Goal: Task Accomplishment & Management: Use online tool/utility

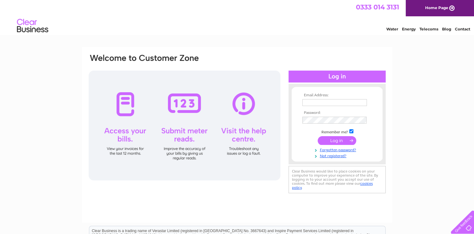
type input "info@invernairne.co.uk"
click at [336, 138] on input "submit" at bounding box center [336, 140] width 39 height 9
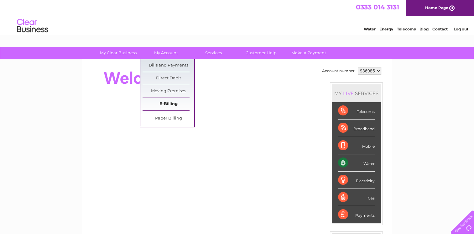
click at [173, 104] on link "E-Billing" at bounding box center [168, 104] width 52 height 13
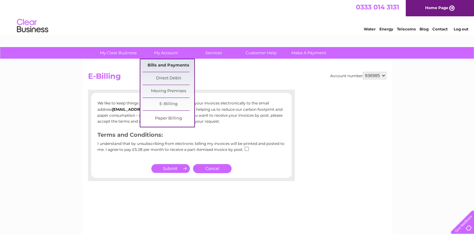
click at [162, 66] on link "Bills and Payments" at bounding box center [168, 65] width 52 height 13
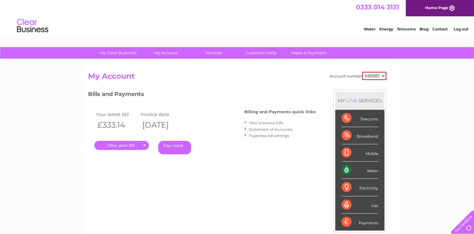
click at [113, 143] on link "." at bounding box center [121, 145] width 54 height 9
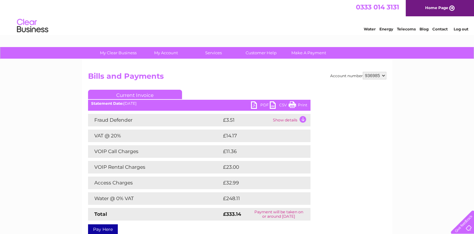
click at [300, 103] on link "Print" at bounding box center [297, 105] width 19 height 9
